Goal: Information Seeking & Learning: Learn about a topic

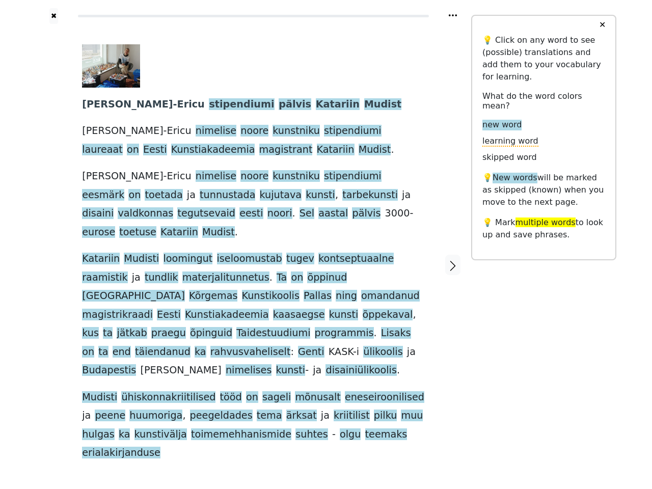
click at [326, 253] on span "kontseptuaalne" at bounding box center [356, 259] width 75 height 13
click at [453, 15] on icon at bounding box center [453, 15] width 8 height 2
click at [54, 238] on div at bounding box center [54, 265] width 36 height 482
click at [253, 253] on span "iseloomustab" at bounding box center [249, 259] width 65 height 13
click at [209, 105] on span "stipendiumi" at bounding box center [241, 104] width 65 height 13
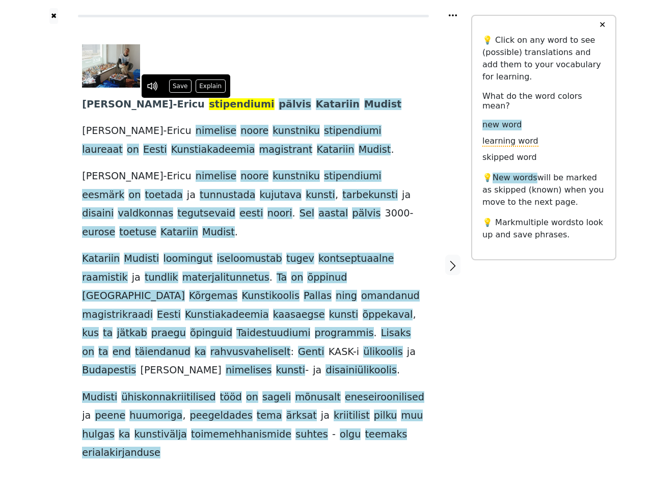
click at [279, 105] on span "pälvis" at bounding box center [295, 104] width 33 height 13
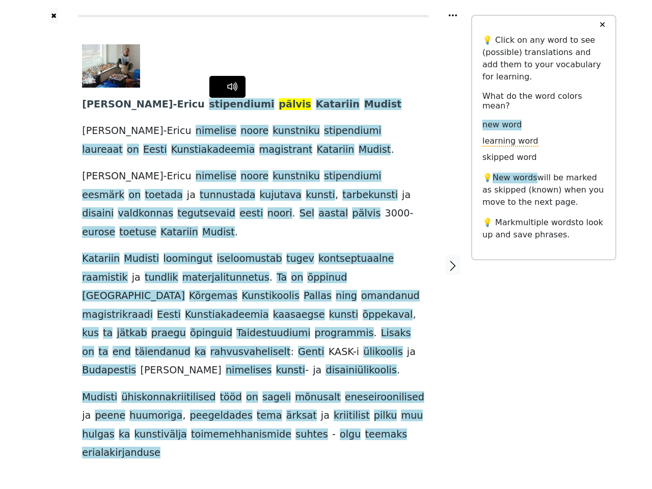
click at [316, 105] on span "Katariin" at bounding box center [338, 104] width 44 height 13
click at [364, 105] on span "Mudist" at bounding box center [383, 104] width 38 height 13
click at [196, 131] on span "nimelise" at bounding box center [216, 131] width 41 height 13
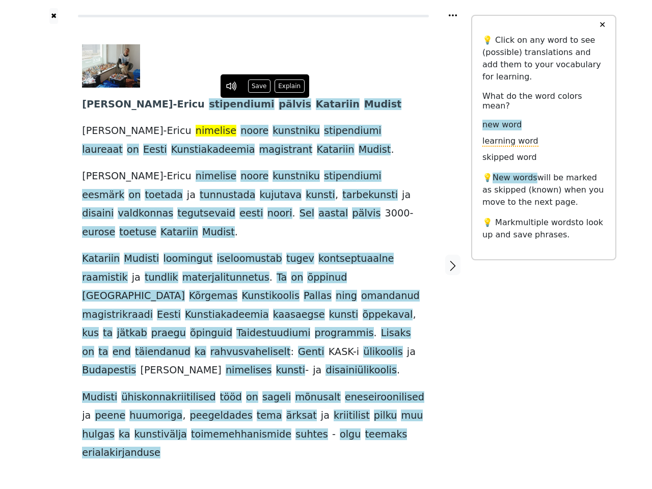
click at [241, 131] on span "noore" at bounding box center [255, 131] width 28 height 13
